Goal: Task Accomplishment & Management: Manage account settings

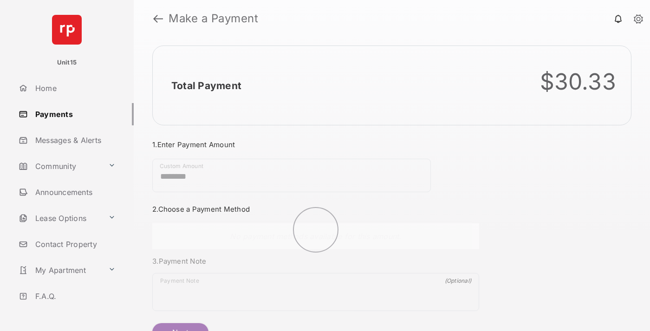
scroll to position [50, 0]
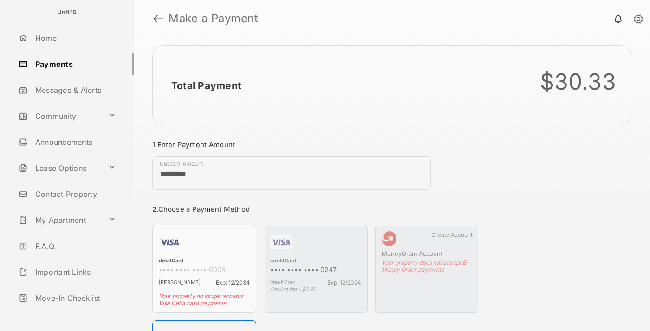
click at [72, 313] on link "Logout" at bounding box center [74, 324] width 119 height 22
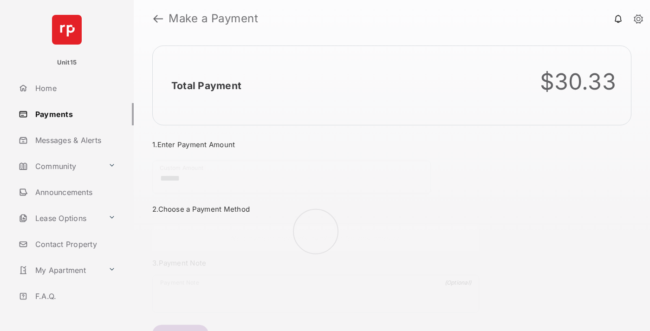
scroll to position [50, 0]
